Goal: Task Accomplishment & Management: Use online tool/utility

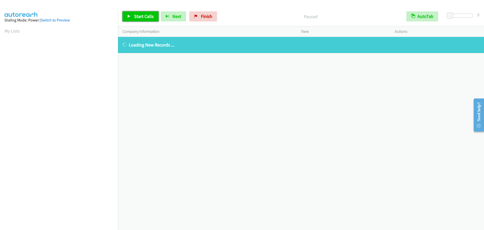
click at [138, 14] on span "Start Calls" at bounding box center [144, 16] width 20 height 6
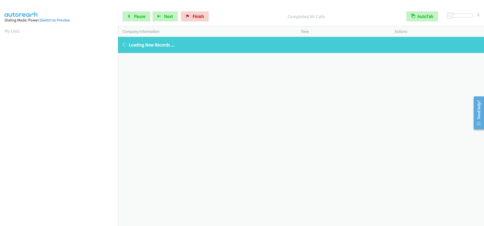
click at [460, 16] on div at bounding box center [461, 16] width 23 height 4
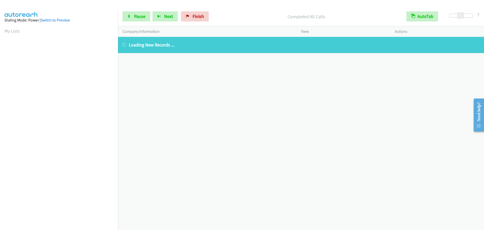
click at [466, 20] on div at bounding box center [461, 18] width 32 height 8
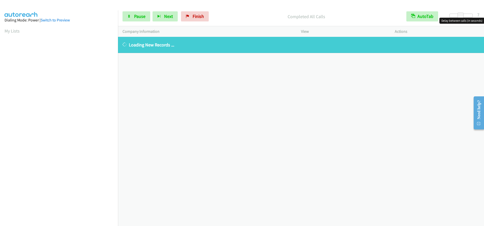
click at [468, 14] on div at bounding box center [461, 16] width 23 height 4
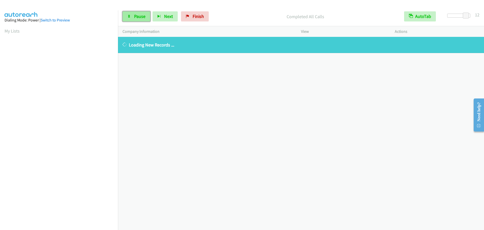
click at [130, 17] on icon at bounding box center [129, 17] width 4 height 4
click at [134, 22] on div "Start Calls Pause Next Finish Paused AutoTab AutoTab 12" at bounding box center [301, 16] width 366 height 19
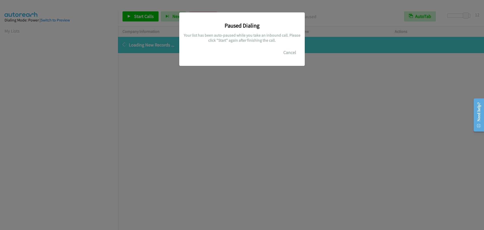
scroll to position [53, 0]
click at [291, 53] on button "Cancel" at bounding box center [290, 52] width 22 height 10
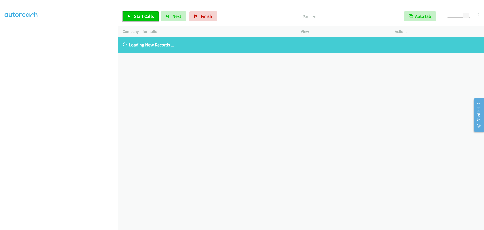
click at [146, 17] on span "Start Calls" at bounding box center [144, 16] width 20 height 6
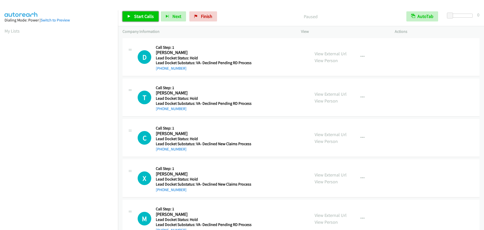
click at [135, 15] on span "Start Calls" at bounding box center [144, 16] width 20 height 6
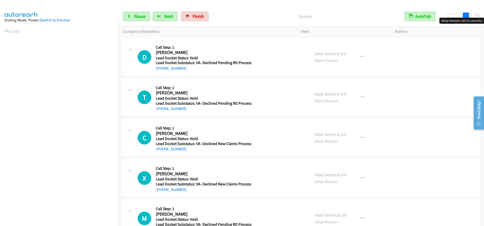
click at [468, 15] on div at bounding box center [458, 16] width 23 height 4
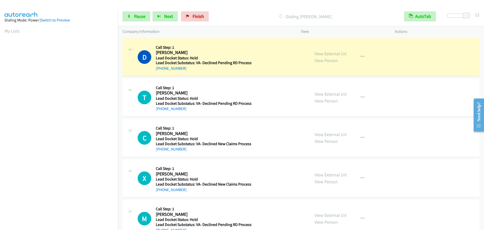
scroll to position [53, 0]
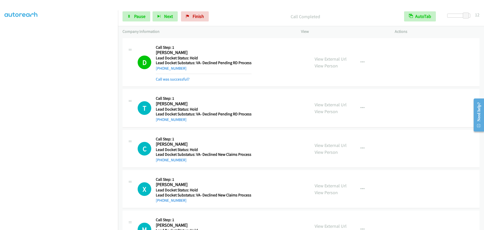
click at [461, 14] on div at bounding box center [458, 16] width 23 height 4
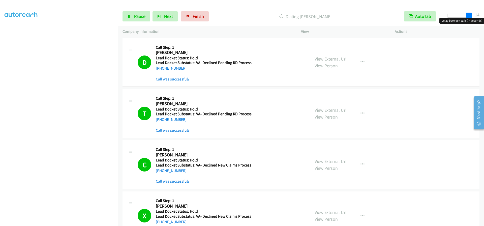
click at [471, 16] on div at bounding box center [458, 16] width 23 height 4
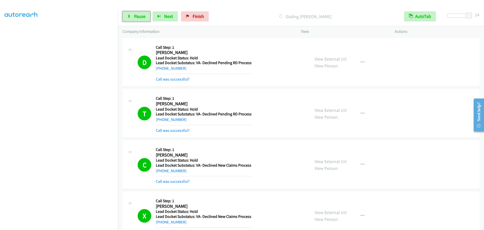
drag, startPoint x: 138, startPoint y: 18, endPoint x: 108, endPoint y: 24, distance: 30.5
click at [138, 18] on span "Pause" at bounding box center [139, 16] width 11 height 6
click at [131, 18] on link "Start Calls" at bounding box center [141, 16] width 36 height 10
click at [137, 15] on span "Pause" at bounding box center [139, 16] width 11 height 6
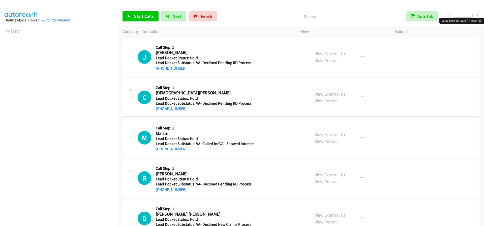
click at [455, 14] on div at bounding box center [461, 16] width 23 height 4
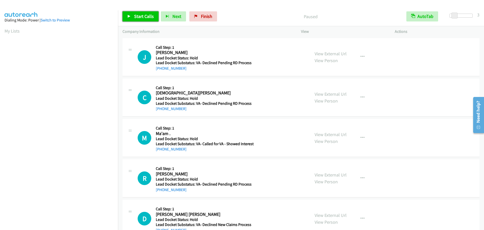
click at [134, 19] on link "Start Calls" at bounding box center [141, 16] width 36 height 10
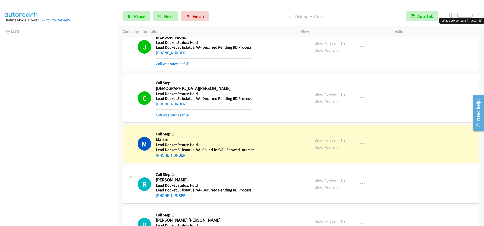
click at [459, 16] on div at bounding box center [461, 16] width 23 height 4
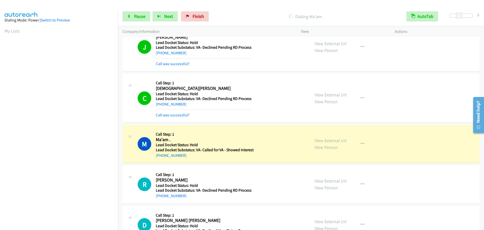
scroll to position [53, 0]
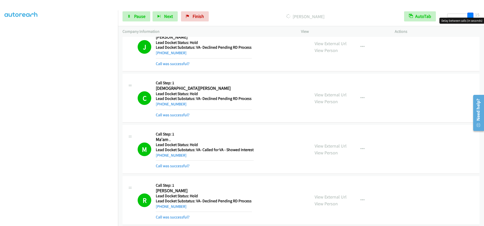
drag, startPoint x: 462, startPoint y: 16, endPoint x: 484, endPoint y: 13, distance: 22.2
click at [484, 13] on div "Start Calls Pause Next Finish Dialing Joseph Harms AutoTab AutoTab 15" at bounding box center [301, 16] width 366 height 19
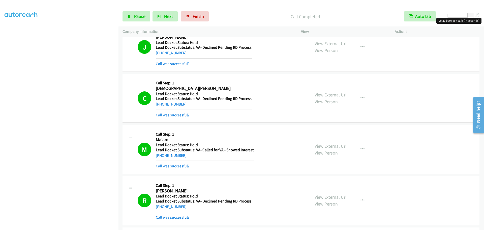
click at [458, 14] on div at bounding box center [458, 16] width 23 height 4
click at [138, 15] on span "Pause" at bounding box center [139, 16] width 11 height 6
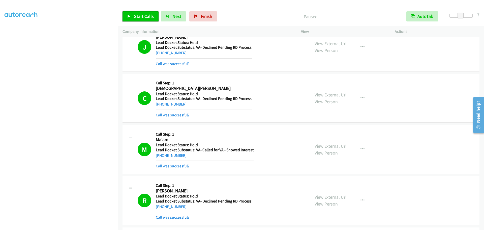
click at [124, 19] on link "Start Calls" at bounding box center [141, 16] width 36 height 10
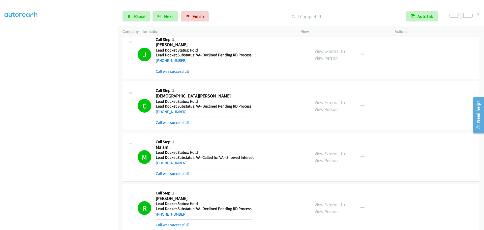
scroll to position [0, 0]
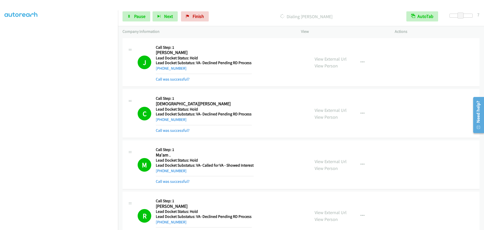
drag, startPoint x: 159, startPoint y: 145, endPoint x: 160, endPoint y: 149, distance: 3.9
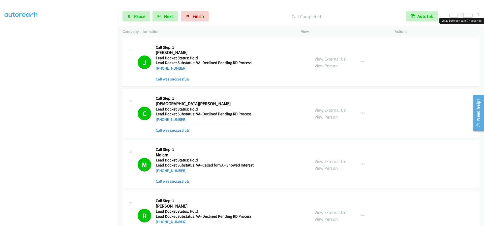
click at [471, 16] on div at bounding box center [461, 16] width 23 height 4
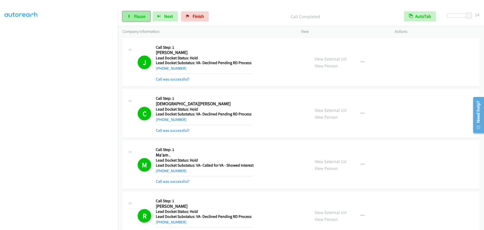
click at [135, 17] on span "Pause" at bounding box center [139, 16] width 11 height 6
click at [136, 19] on span "Start Calls" at bounding box center [144, 16] width 20 height 6
click at [140, 16] on span "Pause" at bounding box center [139, 16] width 11 height 6
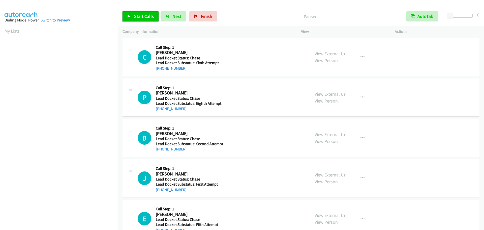
click at [137, 15] on span "Start Calls" at bounding box center [144, 16] width 20 height 6
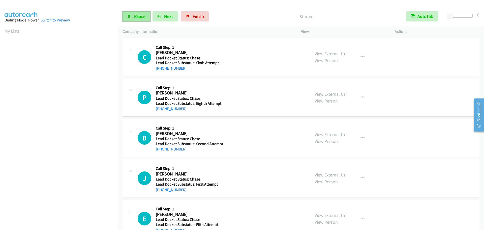
click at [135, 15] on span "Pause" at bounding box center [139, 16] width 11 height 6
click at [128, 14] on link "Start Calls" at bounding box center [141, 16] width 36 height 10
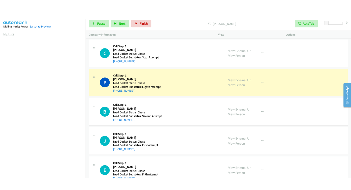
scroll to position [53, 0]
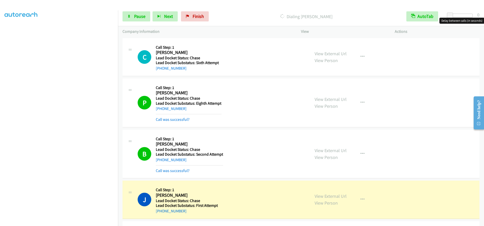
click at [472, 16] on div at bounding box center [461, 16] width 23 height 4
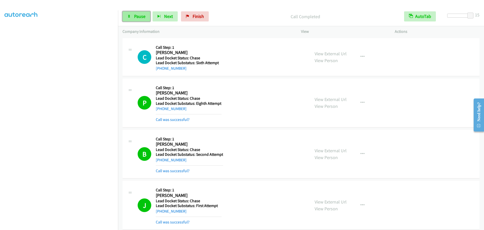
click at [127, 18] on link "Pause" at bounding box center [137, 16] width 28 height 10
click at [136, 19] on span "Start Calls" at bounding box center [144, 16] width 20 height 6
click at [136, 18] on span "Pause" at bounding box center [139, 16] width 11 height 6
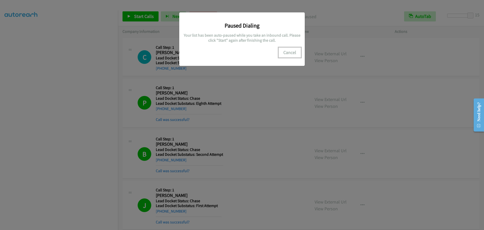
click at [294, 51] on button "Cancel" at bounding box center [290, 52] width 22 height 10
click at [233, 24] on h3 "Paused Dialing" at bounding box center [242, 25] width 118 height 7
click at [37, 99] on div "Paused Dialing Your list has been auto-paused while you take an inbound call. P…" at bounding box center [242, 117] width 484 height 225
